Goal: Transaction & Acquisition: Purchase product/service

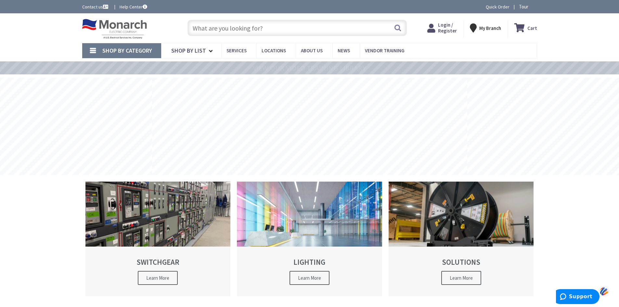
click at [265, 28] on input "text" at bounding box center [296, 28] width 219 height 16
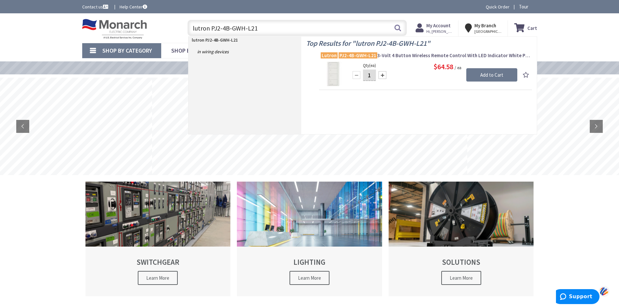
type input "lutron PJ2-4B-GWH-L21"
click at [332, 74] on img at bounding box center [333, 74] width 24 height 24
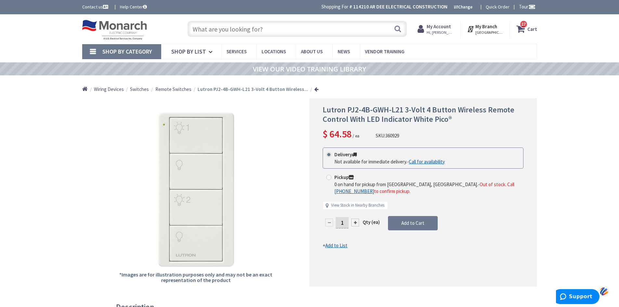
click at [224, 32] on input "text" at bounding box center [296, 29] width 219 height 16
